Goal: Participate in discussion

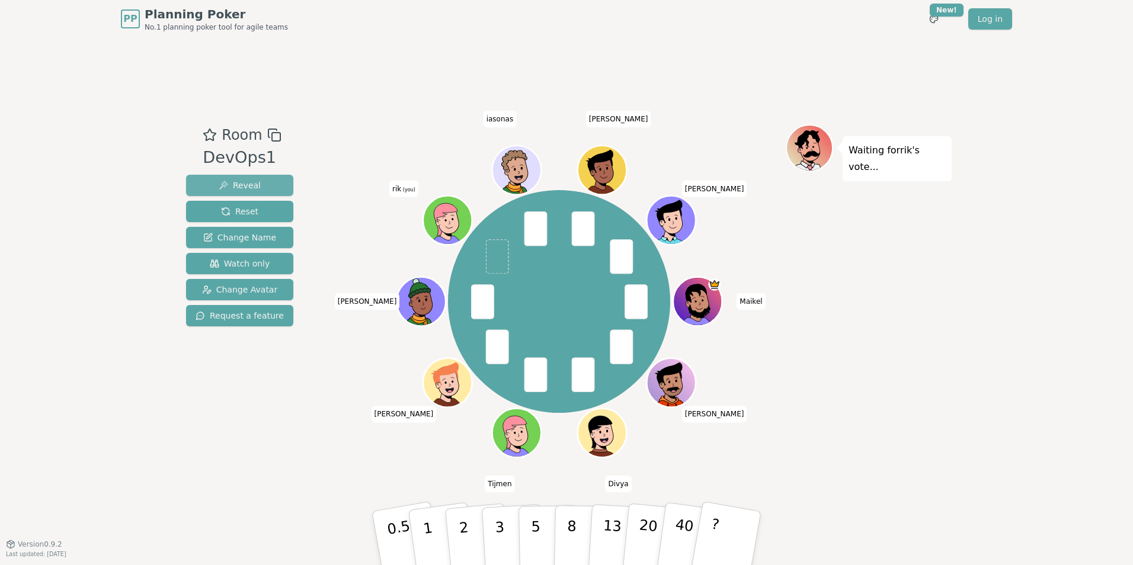
click at [233, 182] on span "Reveal" at bounding box center [240, 185] width 42 height 12
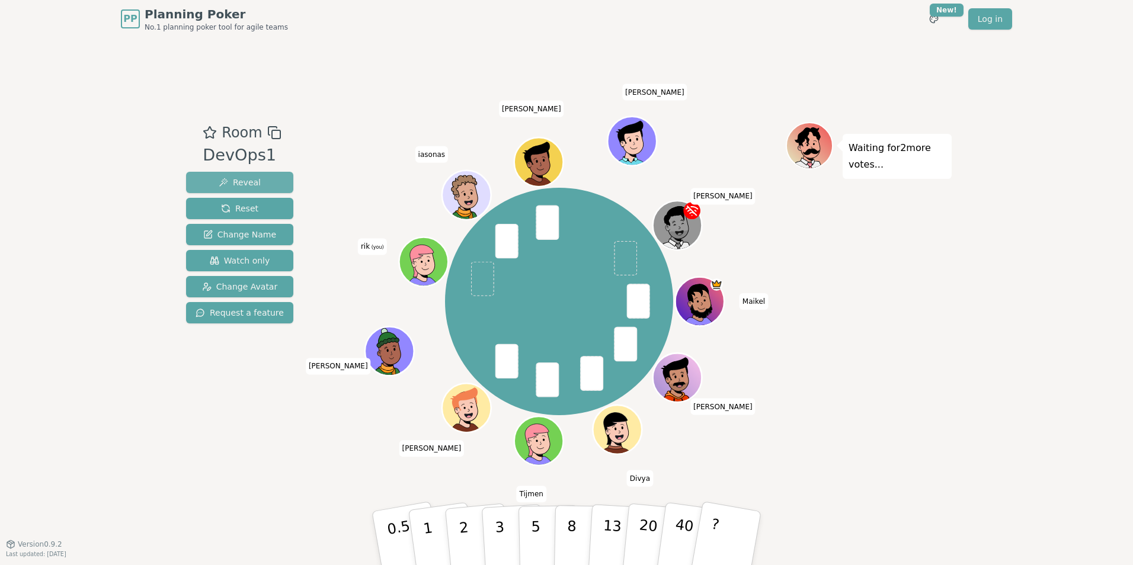
click at [223, 187] on span "Reveal" at bounding box center [240, 183] width 42 height 12
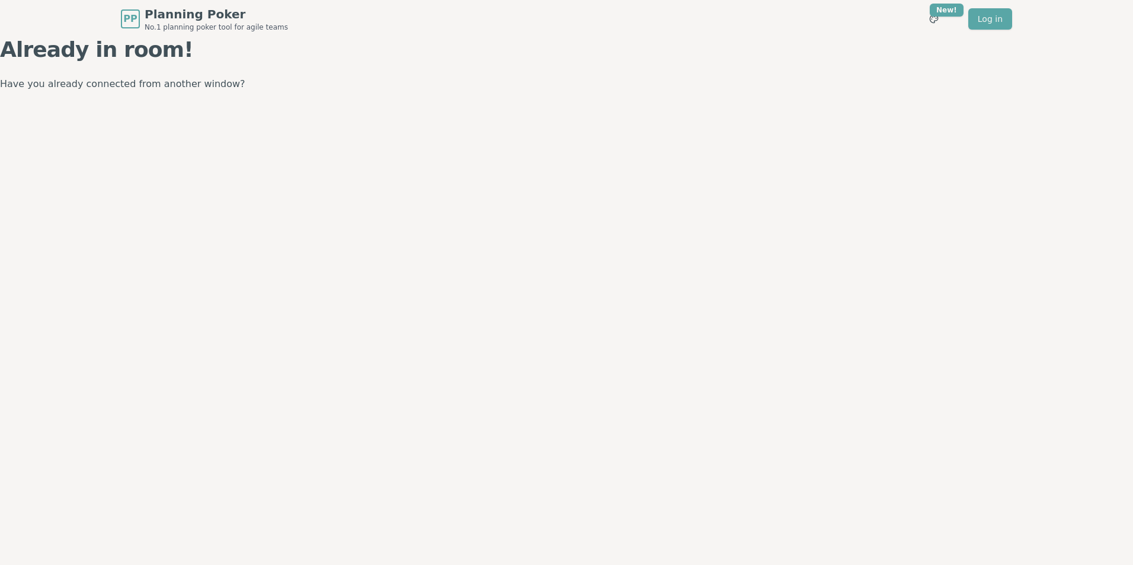
click at [702, 514] on div "PP Planning Poker No.1 planning poker tool for agile teams Toggle theme New! Lo…" at bounding box center [566, 282] width 1133 height 565
